Goal: Transaction & Acquisition: Purchase product/service

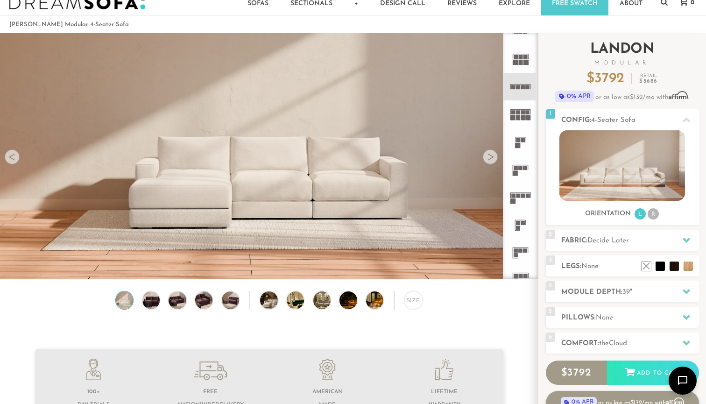
scroll to position [21, 0]
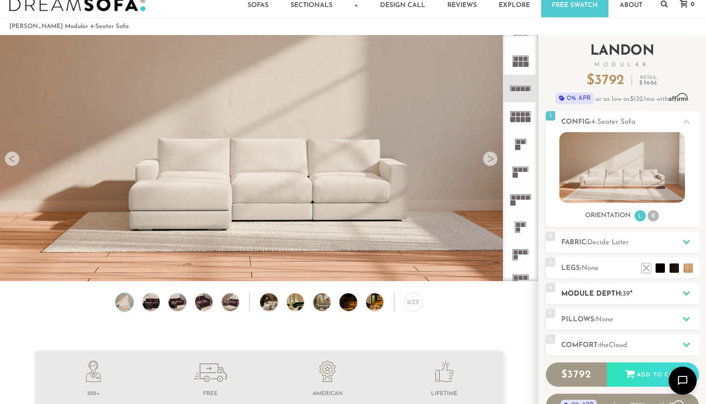
click at [599, 291] on h2 "Module Depth: 39 "" at bounding box center [630, 294] width 138 height 11
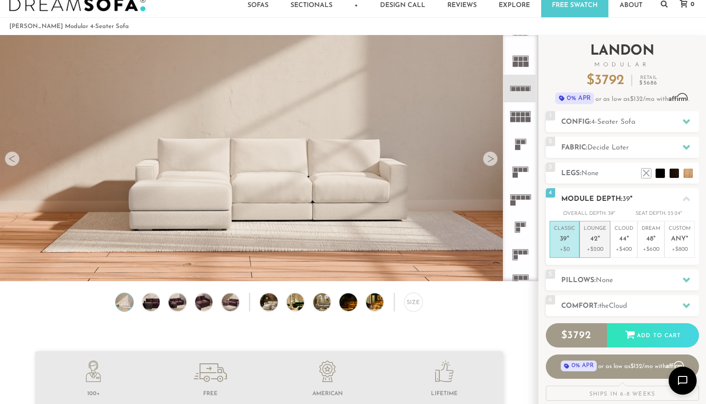
click at [600, 250] on p "+$200" at bounding box center [595, 249] width 22 height 8
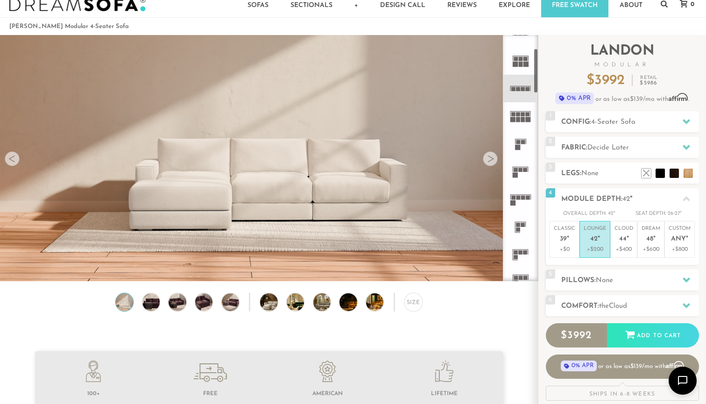
click at [495, 157] on div at bounding box center [490, 158] width 15 height 15
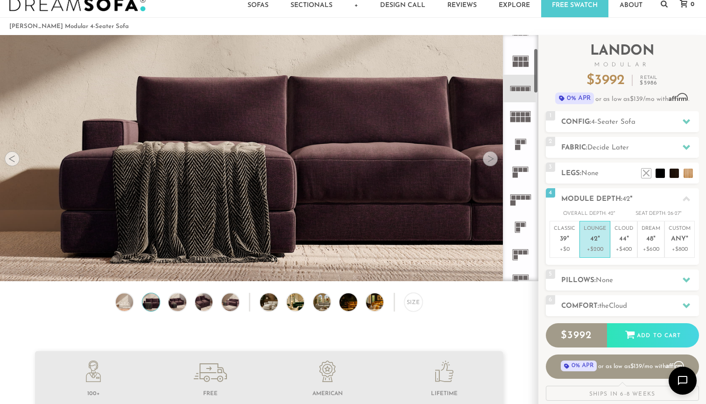
click at [495, 157] on div at bounding box center [490, 158] width 15 height 15
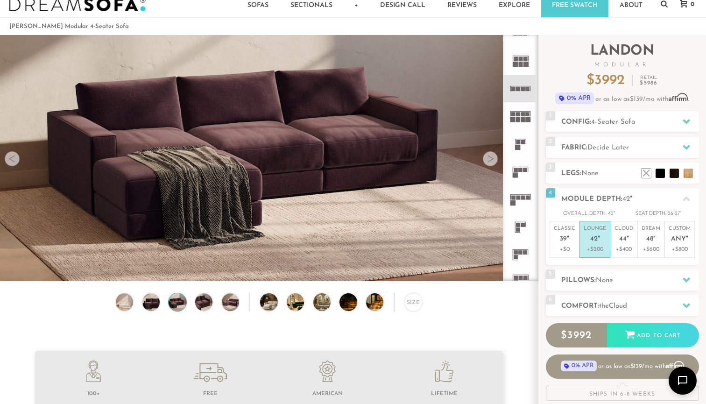
click at [495, 157] on div at bounding box center [490, 158] width 15 height 15
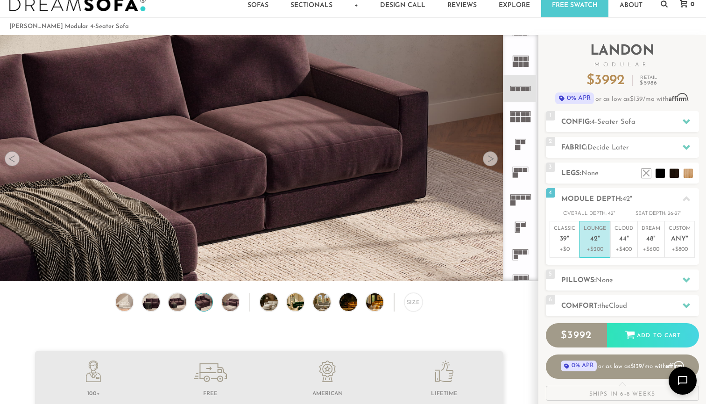
click at [495, 157] on div at bounding box center [490, 158] width 15 height 15
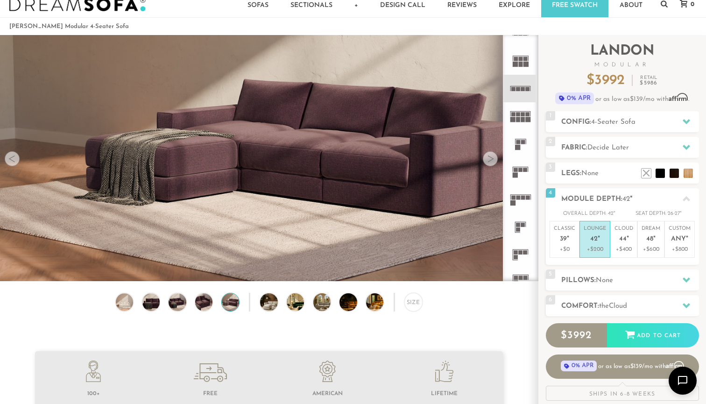
click at [495, 157] on div at bounding box center [490, 158] width 15 height 15
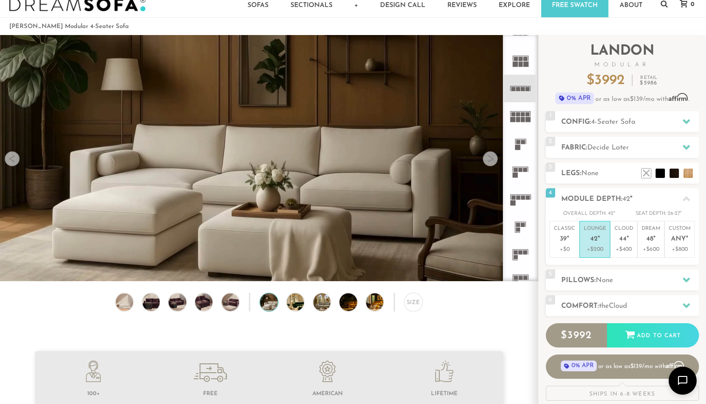
click at [495, 157] on div at bounding box center [490, 158] width 15 height 15
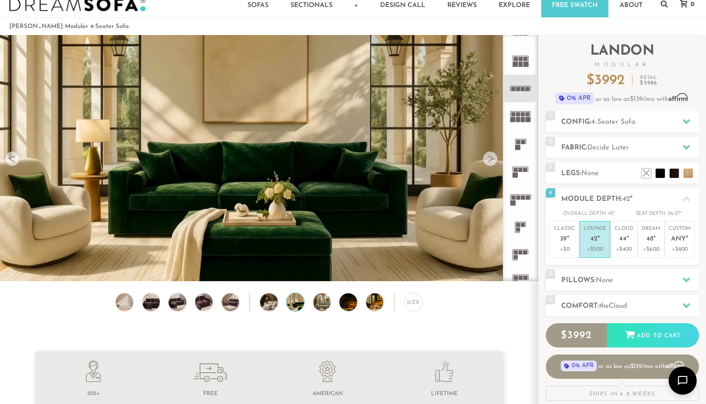
click at [495, 157] on div at bounding box center [490, 158] width 15 height 15
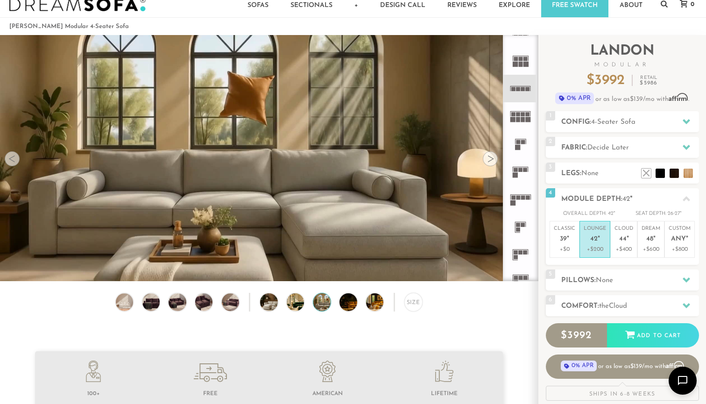
click at [495, 157] on div at bounding box center [490, 158] width 15 height 15
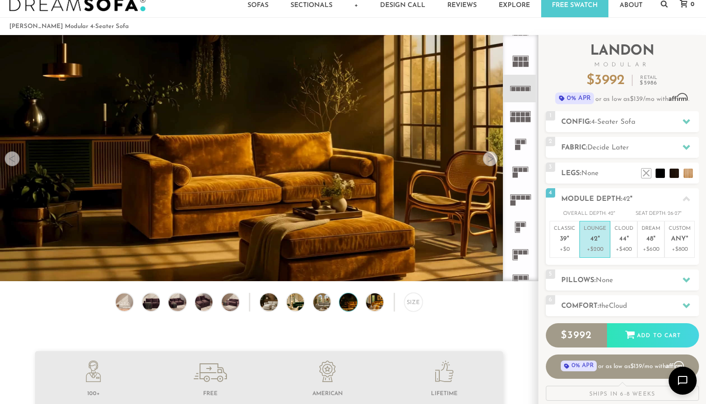
click at [495, 157] on div at bounding box center [490, 158] width 15 height 15
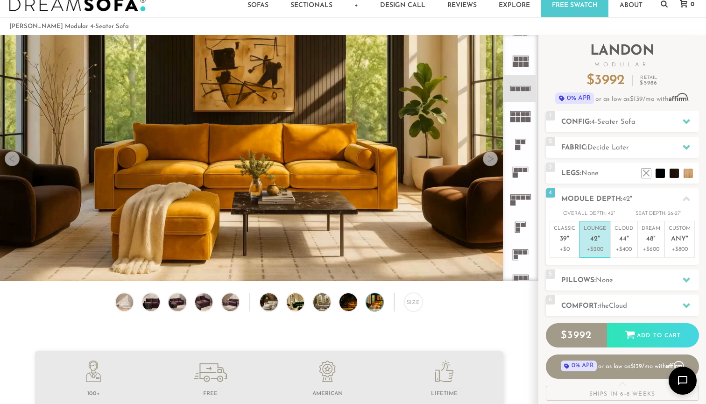
click at [495, 157] on div at bounding box center [490, 158] width 15 height 15
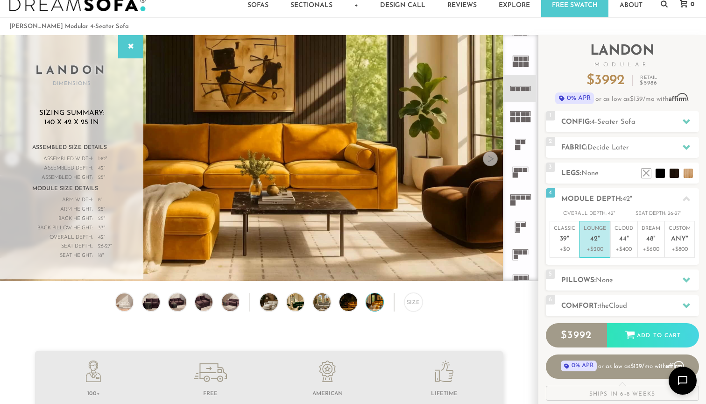
click at [523, 173] on icon at bounding box center [521, 172] width 28 height 28
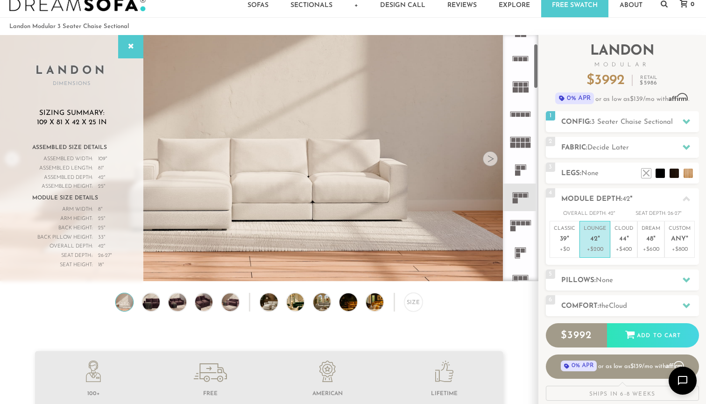
scroll to position [48, 0]
click at [525, 114] on icon at bounding box center [521, 113] width 28 height 28
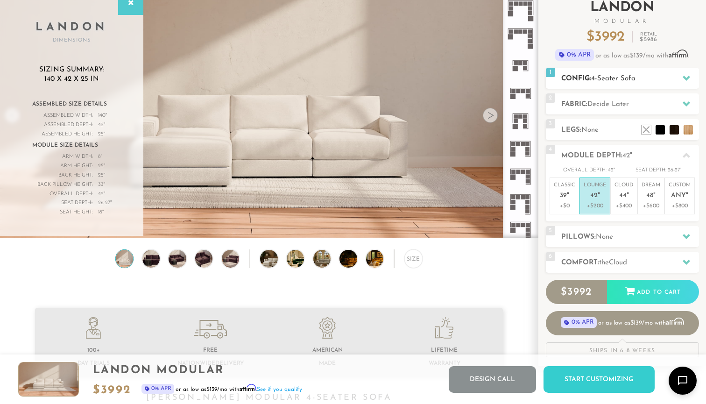
scroll to position [67, 0]
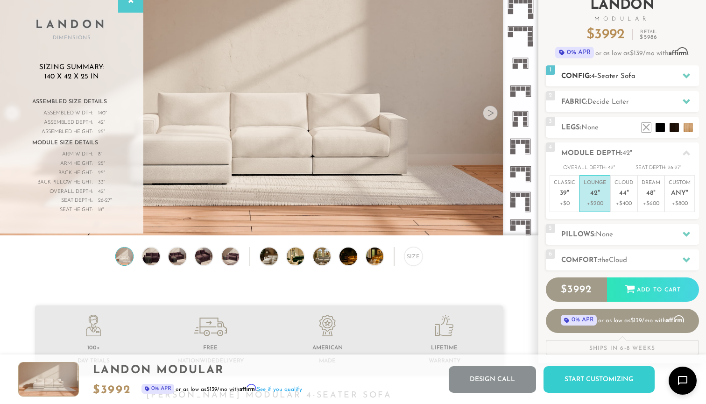
click at [618, 76] on span "4-Seater Sofa" at bounding box center [613, 76] width 44 height 7
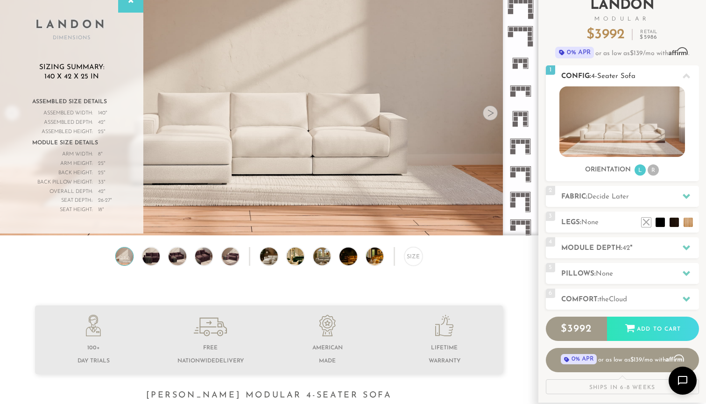
click at [618, 76] on span "4-Seater Sofa" at bounding box center [613, 76] width 44 height 7
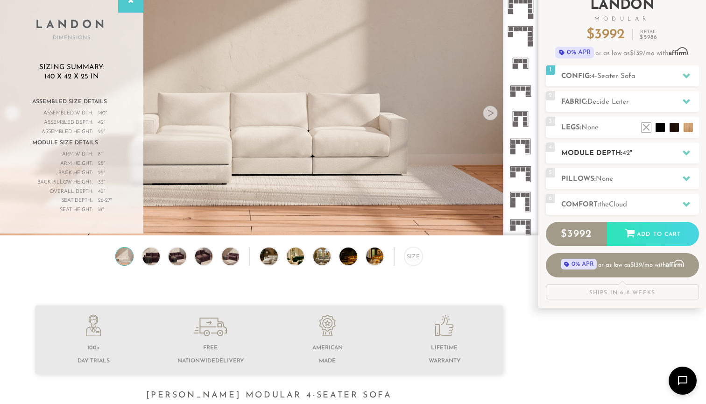
click at [598, 156] on h2 "Module Depth: 42 "" at bounding box center [630, 153] width 138 height 11
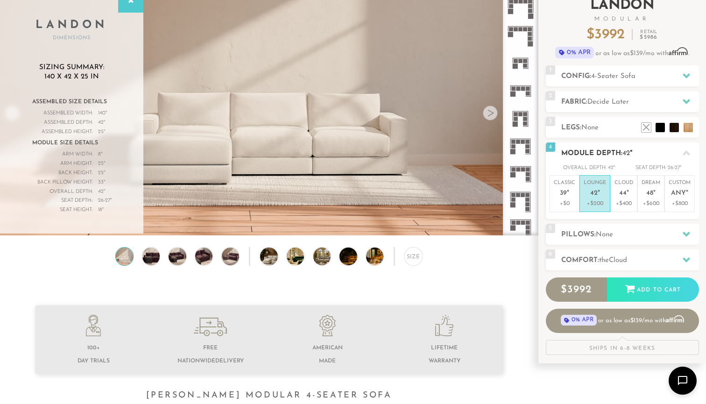
click at [598, 155] on h2 "Module Depth: 42 "" at bounding box center [630, 153] width 138 height 11
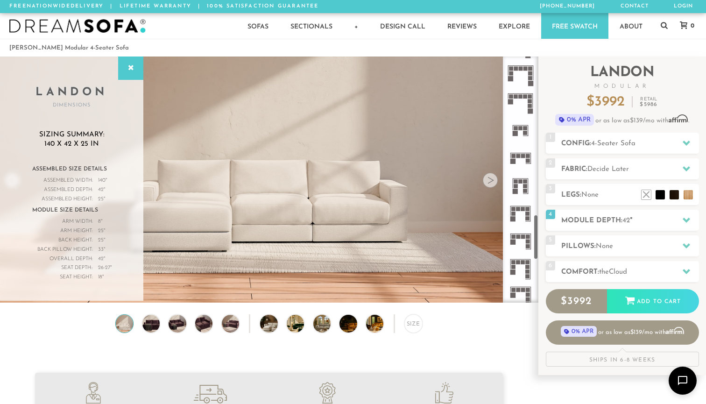
scroll to position [0, 0]
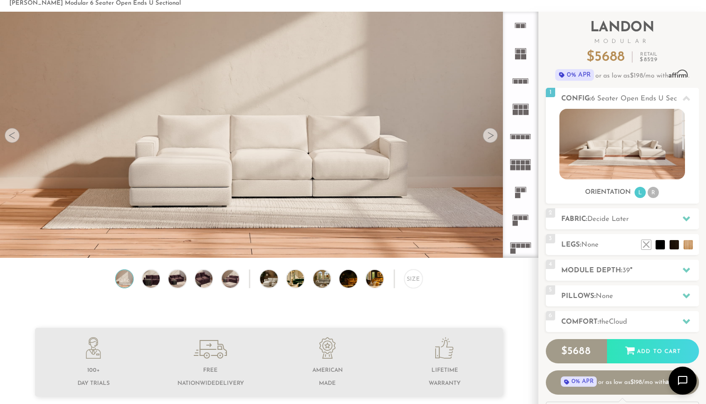
scroll to position [35, 0]
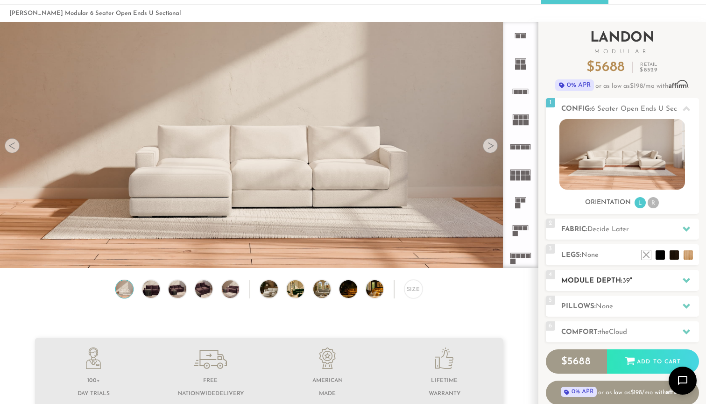
click at [572, 278] on h2 "Module Depth: 39 "" at bounding box center [630, 280] width 138 height 11
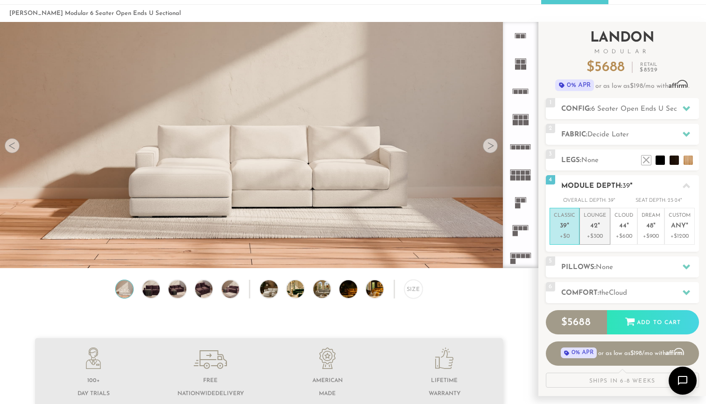
click at [590, 220] on p "Lounge 42 "" at bounding box center [595, 222] width 22 height 20
click at [490, 149] on div at bounding box center [490, 145] width 15 height 15
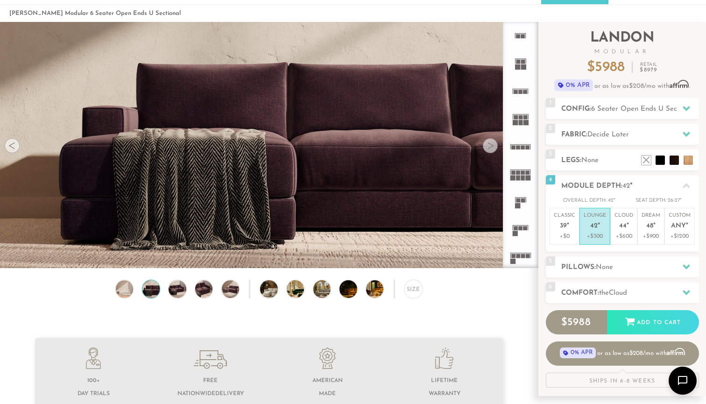
click at [490, 148] on div at bounding box center [490, 145] width 15 height 15
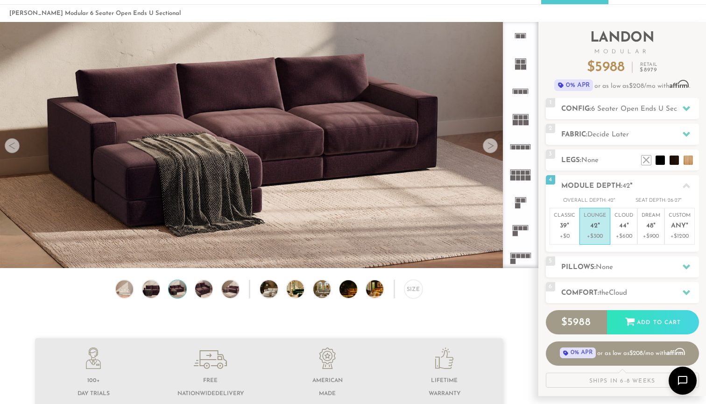
click at [490, 148] on div at bounding box center [490, 145] width 15 height 15
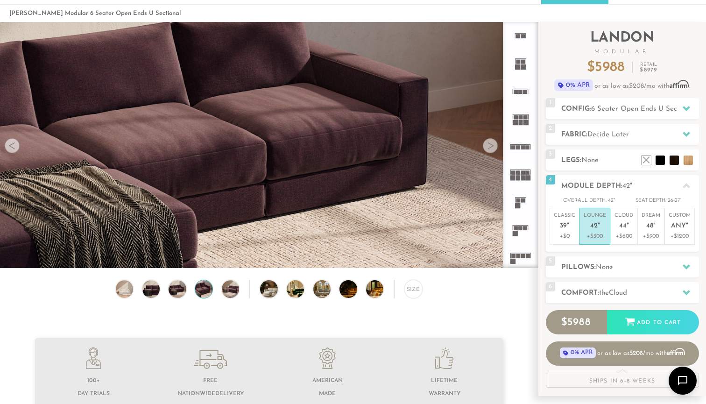
click at [490, 148] on div at bounding box center [490, 145] width 15 height 15
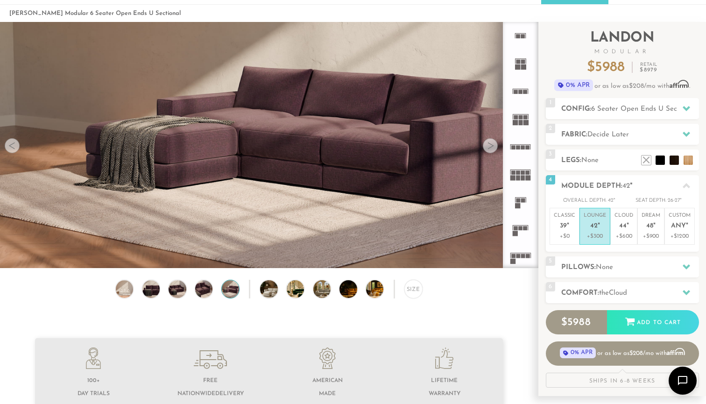
click at [490, 148] on div at bounding box center [490, 145] width 15 height 15
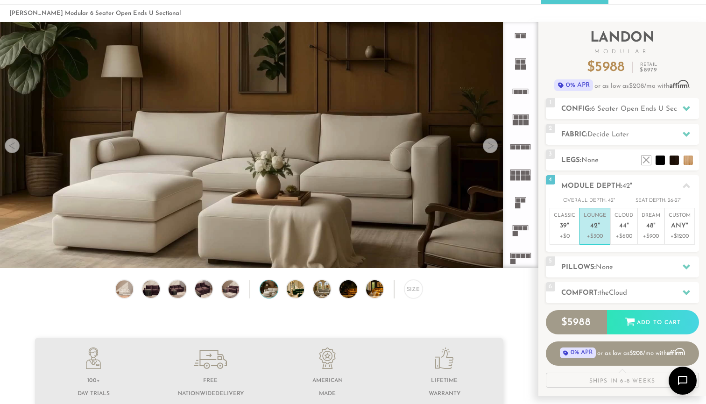
click at [490, 148] on div at bounding box center [490, 145] width 15 height 15
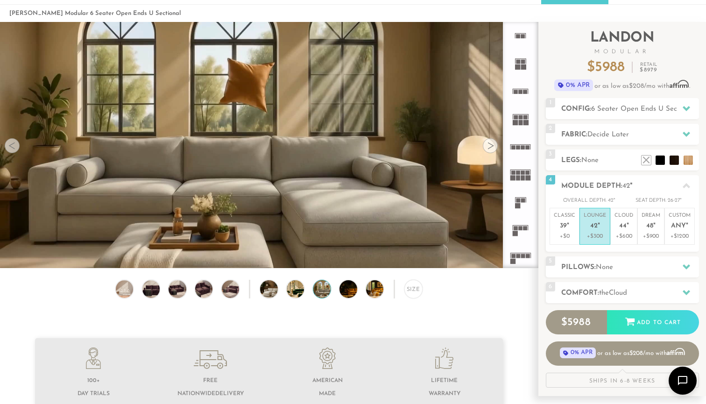
click at [490, 148] on div at bounding box center [490, 145] width 15 height 15
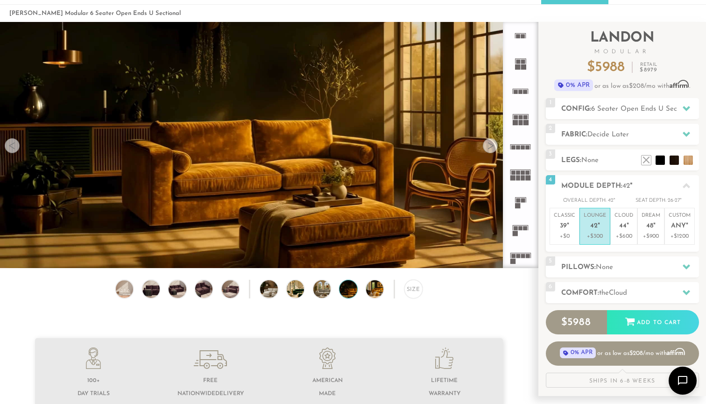
click at [490, 148] on div at bounding box center [490, 145] width 15 height 15
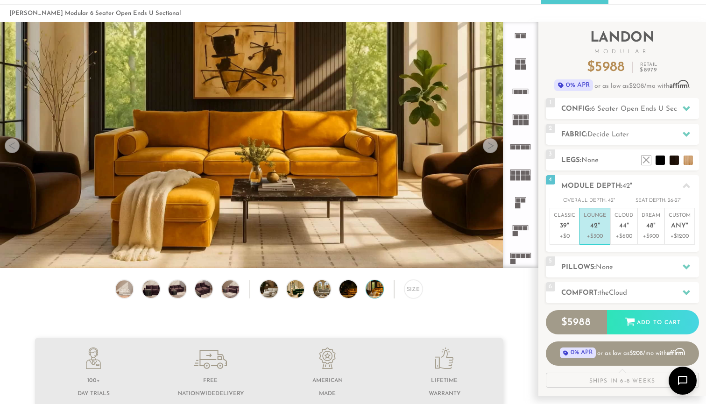
click at [490, 148] on div at bounding box center [490, 145] width 15 height 15
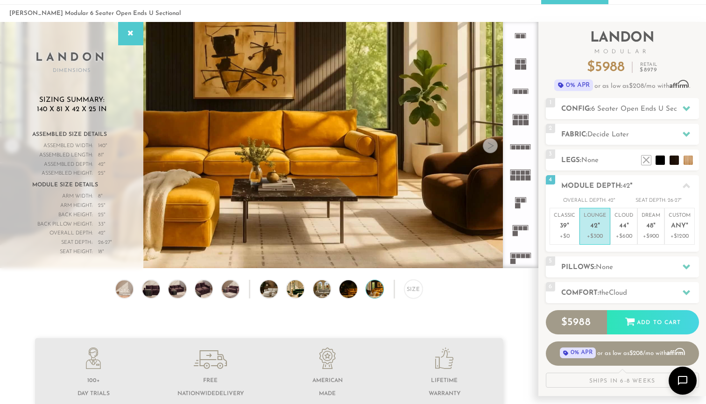
click at [490, 148] on div at bounding box center [490, 145] width 15 height 15
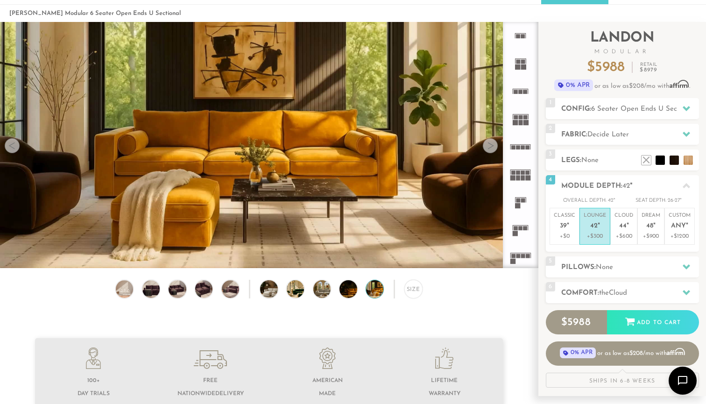
click at [12, 147] on div at bounding box center [12, 145] width 15 height 15
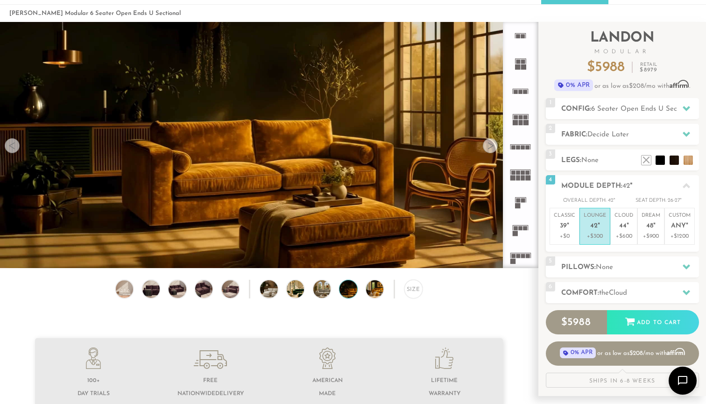
click at [12, 147] on div at bounding box center [12, 145] width 15 height 15
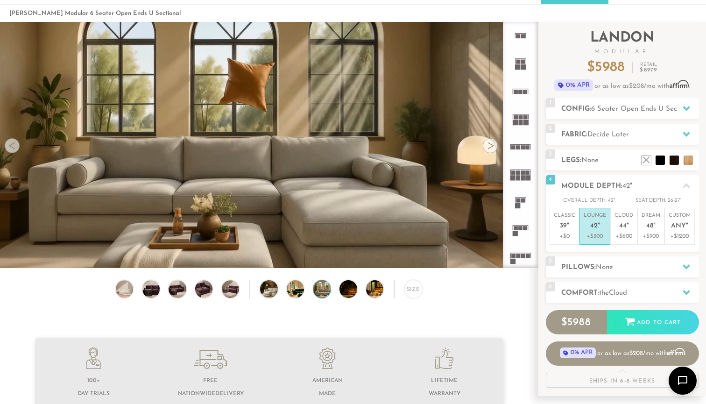
click at [12, 147] on div at bounding box center [12, 145] width 15 height 15
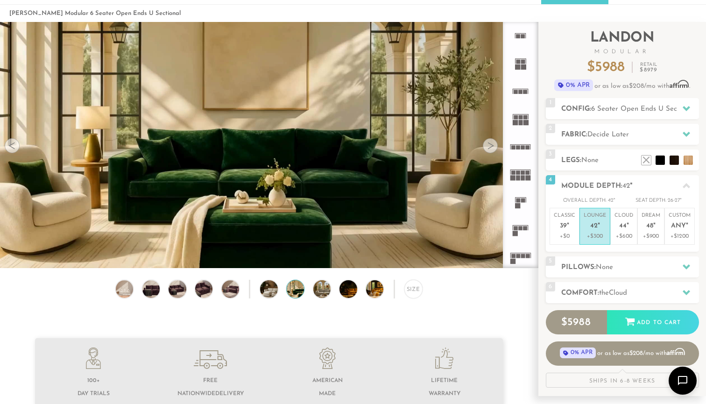
click at [493, 148] on div at bounding box center [490, 145] width 15 height 15
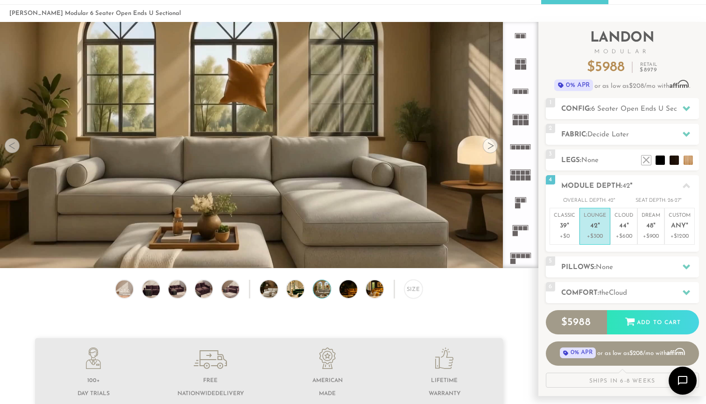
click at [493, 148] on div at bounding box center [490, 145] width 15 height 15
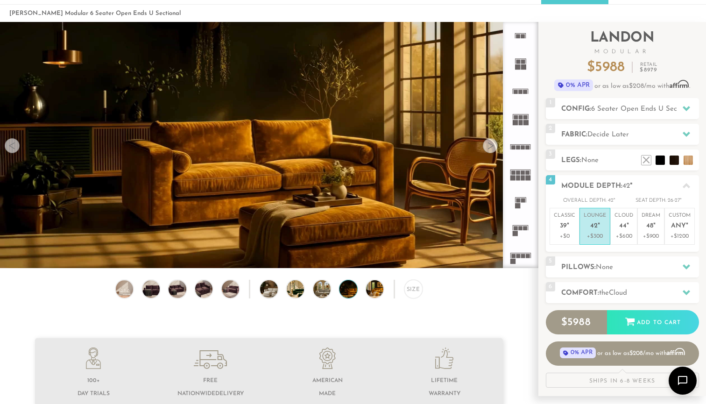
click at [492, 148] on div at bounding box center [490, 145] width 15 height 15
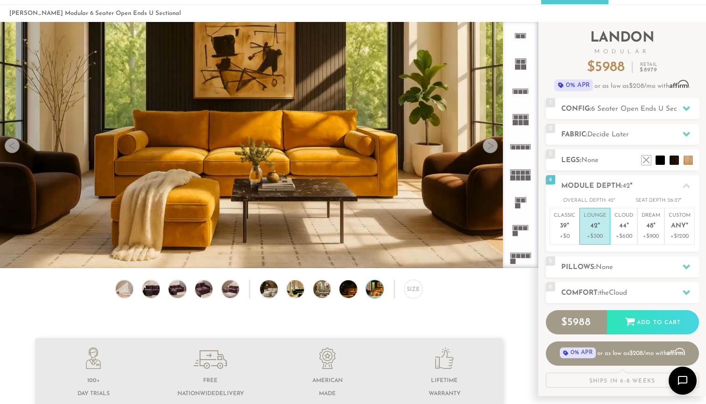
click at [493, 145] on div at bounding box center [490, 145] width 15 height 15
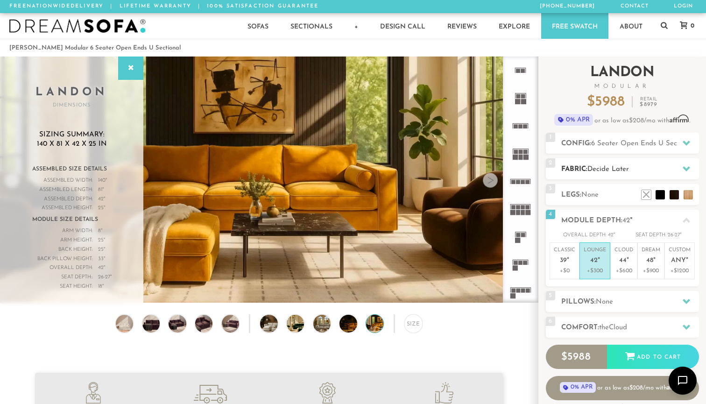
scroll to position [0, 0]
